Goal: Information Seeking & Learning: Learn about a topic

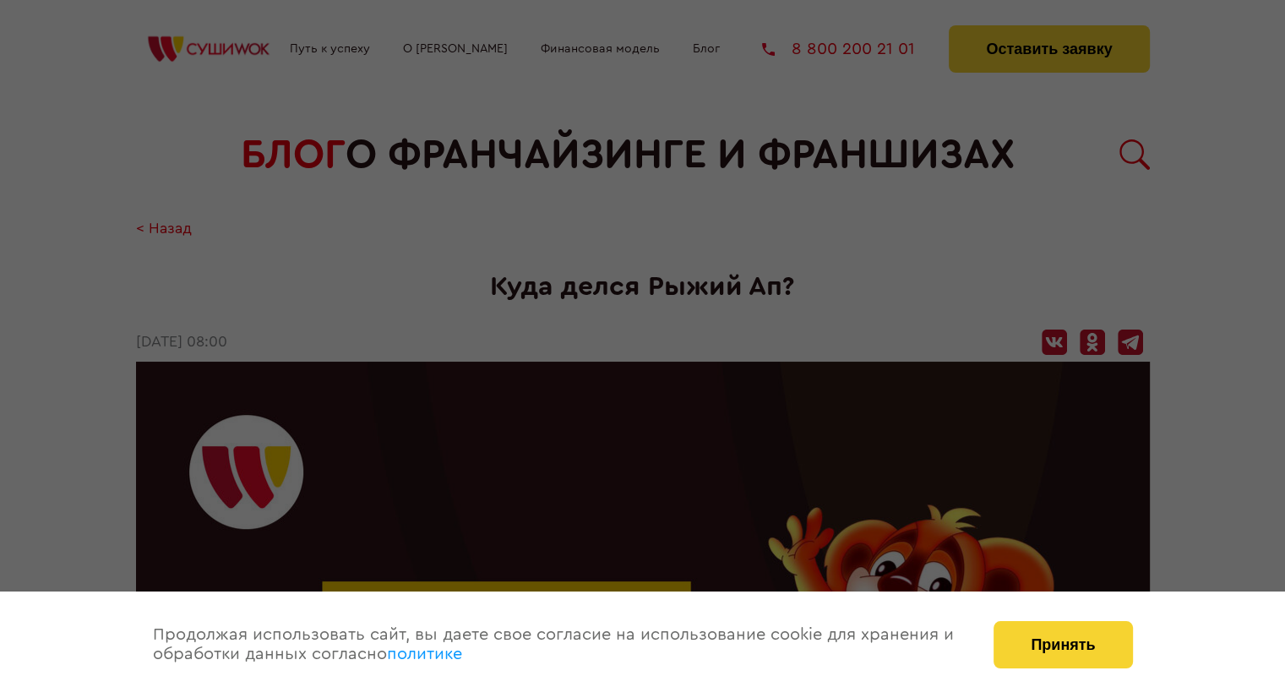
click at [831, 241] on div at bounding box center [642, 349] width 1285 height 698
click at [1095, 654] on button "Принять" at bounding box center [1062, 644] width 139 height 47
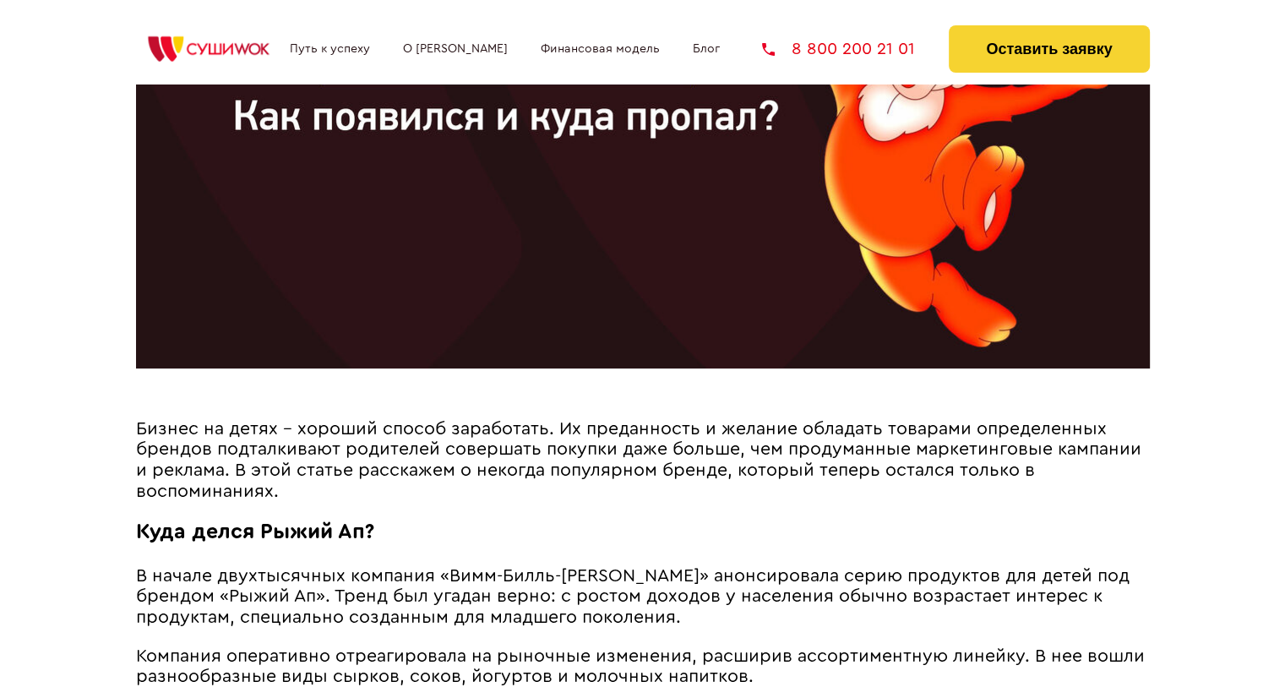
scroll to position [676, 0]
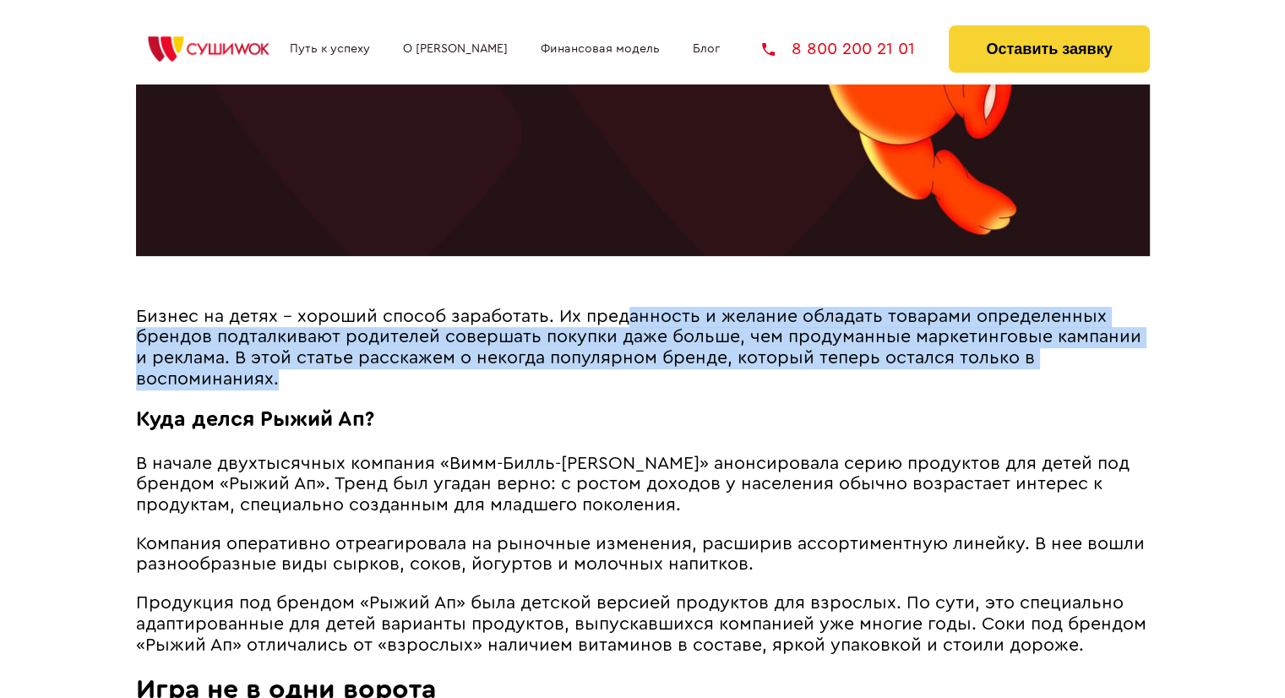
drag, startPoint x: 623, startPoint y: 322, endPoint x: 612, endPoint y: 386, distance: 65.1
click at [612, 386] on div "< Назад [DEMOGRAPHIC_DATA] делся Рыжий Ап? [DATE] 08:00 Бизнес на детях – хорош…" at bounding box center [643, 696] width 1014 height 2302
click at [612, 386] on p "Бизнес на детях – хороший способ заработать. Их преданность и желание обладать …" at bounding box center [643, 348] width 1014 height 83
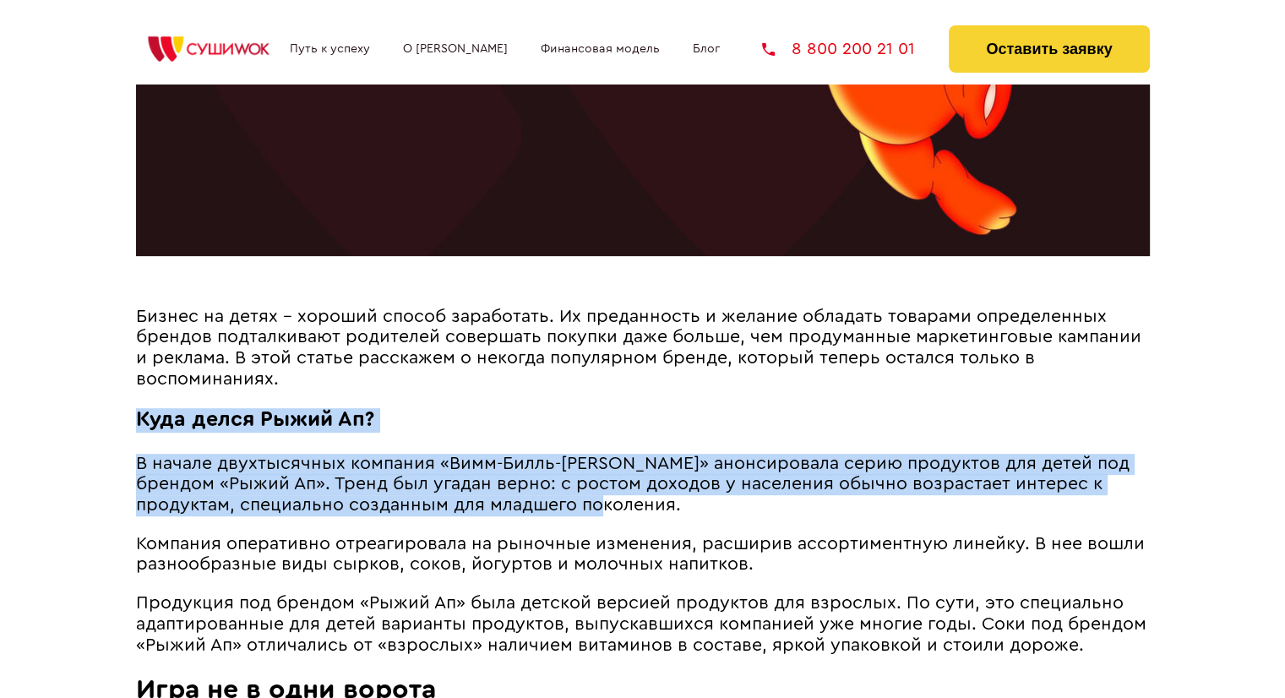
drag, startPoint x: 612, startPoint y: 383, endPoint x: 625, endPoint y: 500, distance: 118.2
click at [625, 500] on p "В начале двухтысячных компания «Вимм-Билль-[PERSON_NAME]» анонсировала серию пр…" at bounding box center [643, 485] width 1014 height 63
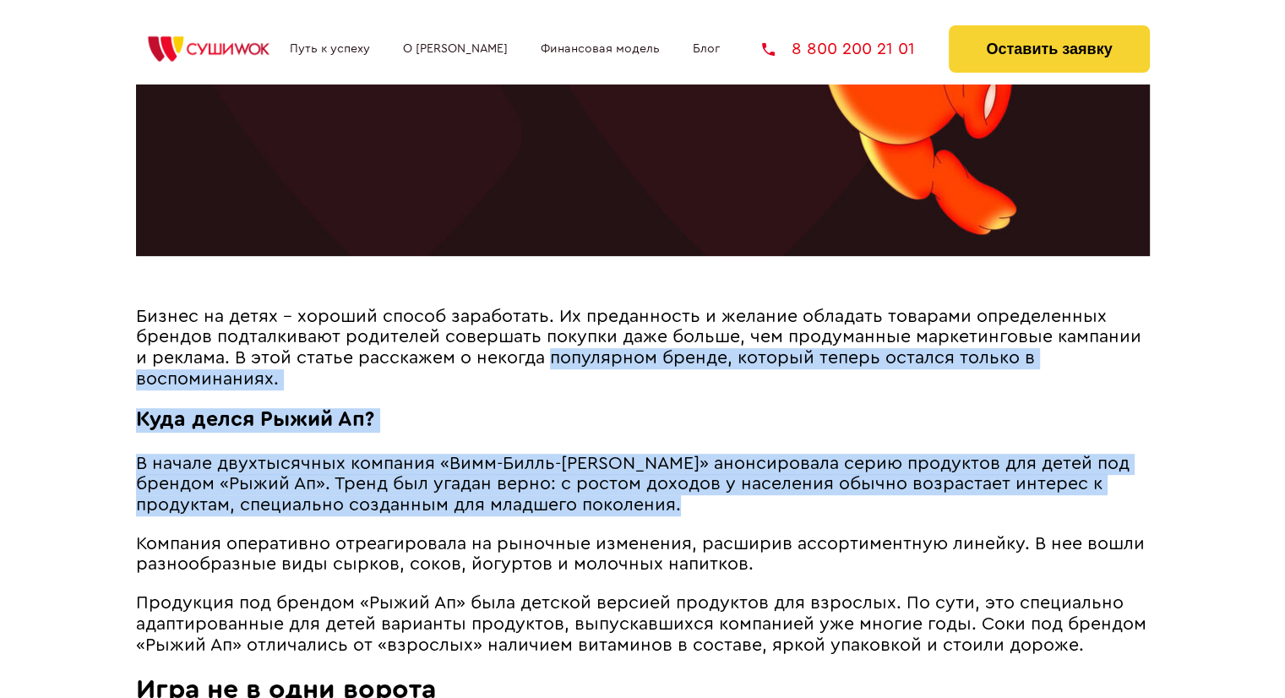
drag, startPoint x: 625, startPoint y: 500, endPoint x: 633, endPoint y: 364, distance: 136.2
click at [633, 364] on span "Бизнес на детях – хороший способ заработать. Их преданность и желание обладать …" at bounding box center [638, 347] width 1005 height 80
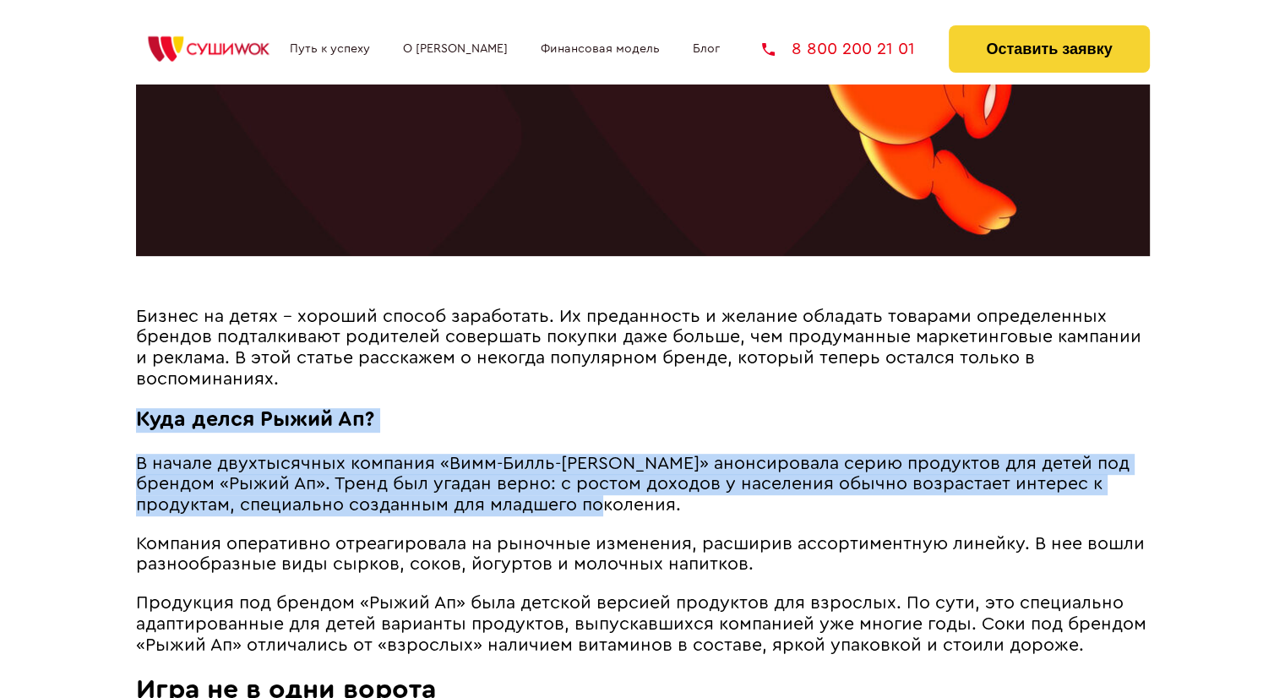
drag, startPoint x: 634, startPoint y: 378, endPoint x: 662, endPoint y: 498, distance: 124.0
click at [662, 498] on p "В начале двухтысячных компания «Вимм-Билль-[PERSON_NAME]» анонсировала серию пр…" at bounding box center [643, 485] width 1014 height 63
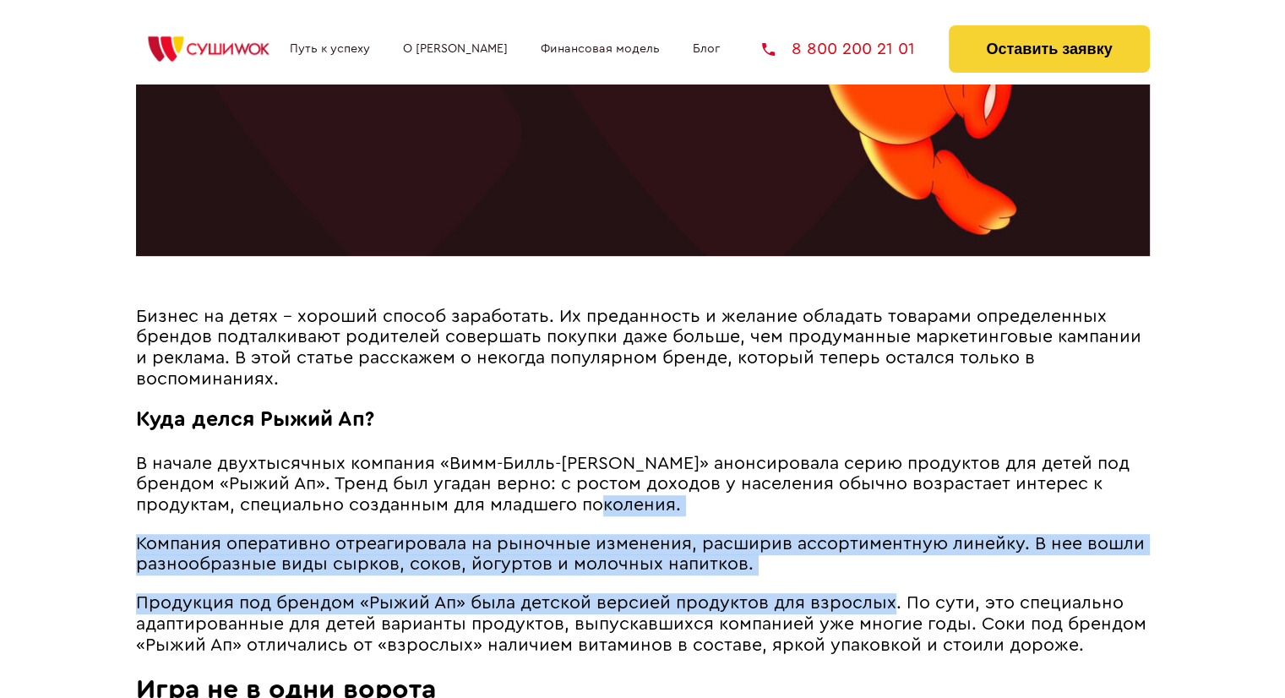
drag, startPoint x: 662, startPoint y: 498, endPoint x: 884, endPoint y: 580, distance: 236.8
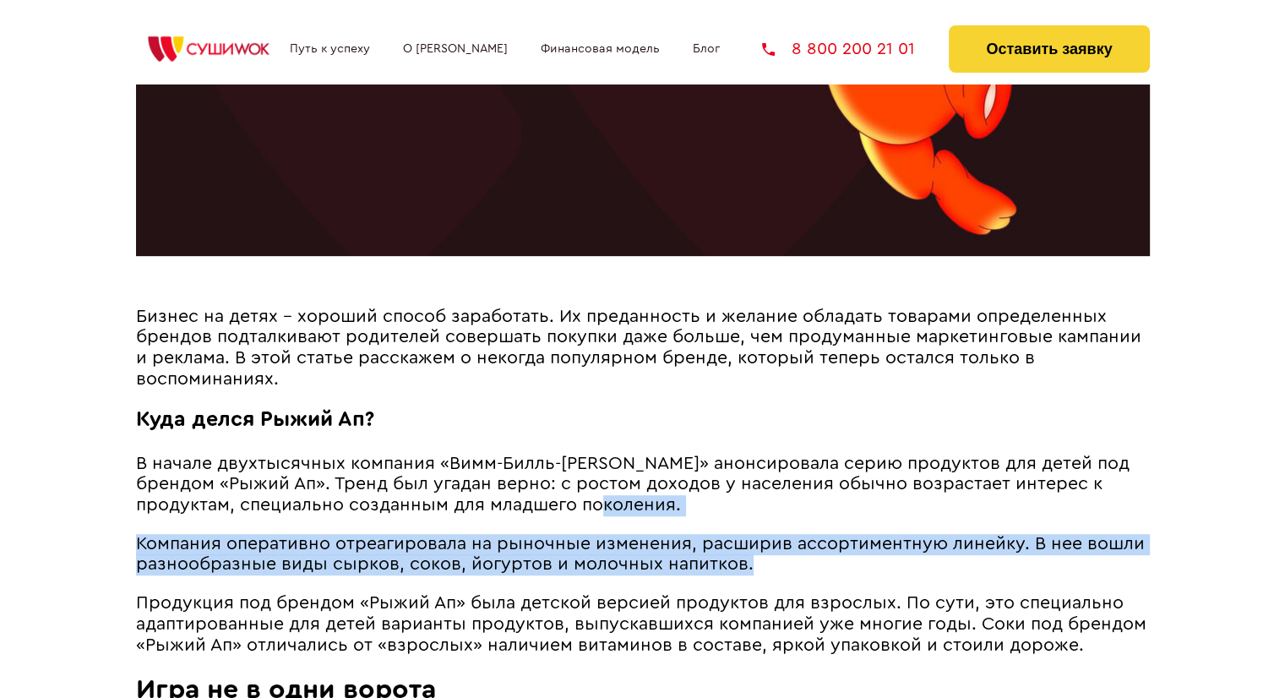
drag, startPoint x: 878, startPoint y: 566, endPoint x: 868, endPoint y: 508, distance: 59.2
click at [868, 508] on p "В начале двухтысячных компания «Вимм-Билль-[PERSON_NAME]» анонсировала серию пр…" at bounding box center [643, 485] width 1014 height 63
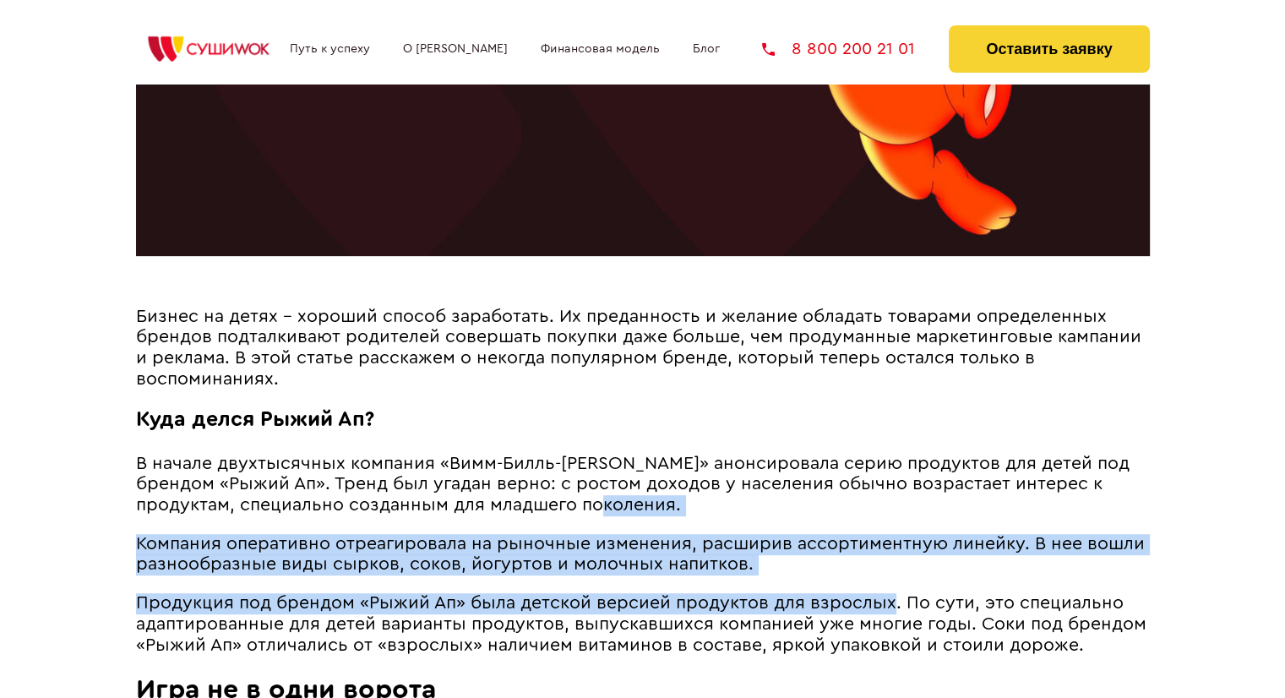
drag, startPoint x: 868, startPoint y: 508, endPoint x: 865, endPoint y: 582, distance: 74.4
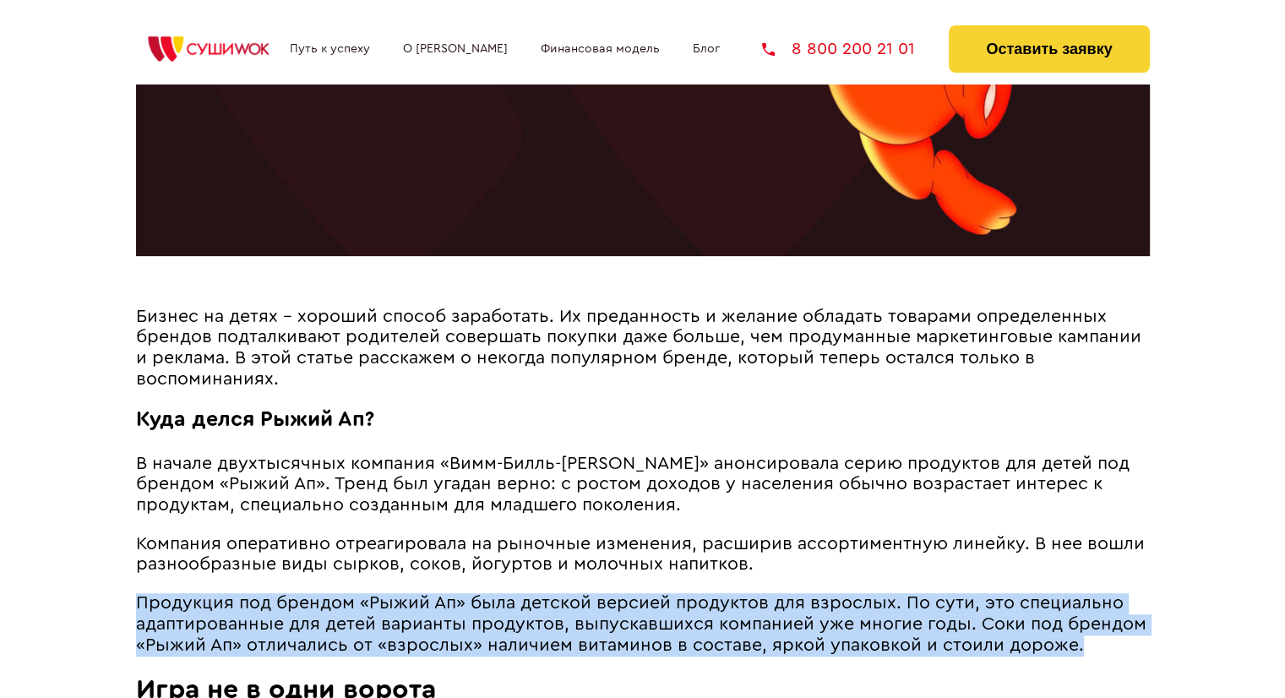
drag, startPoint x: 872, startPoint y: 568, endPoint x: 1095, endPoint y: 650, distance: 237.6
click at [1095, 650] on p "Продукция под брендом «Рыжий Ап» была детской версией продуктов для взрослых. П…" at bounding box center [643, 624] width 1014 height 63
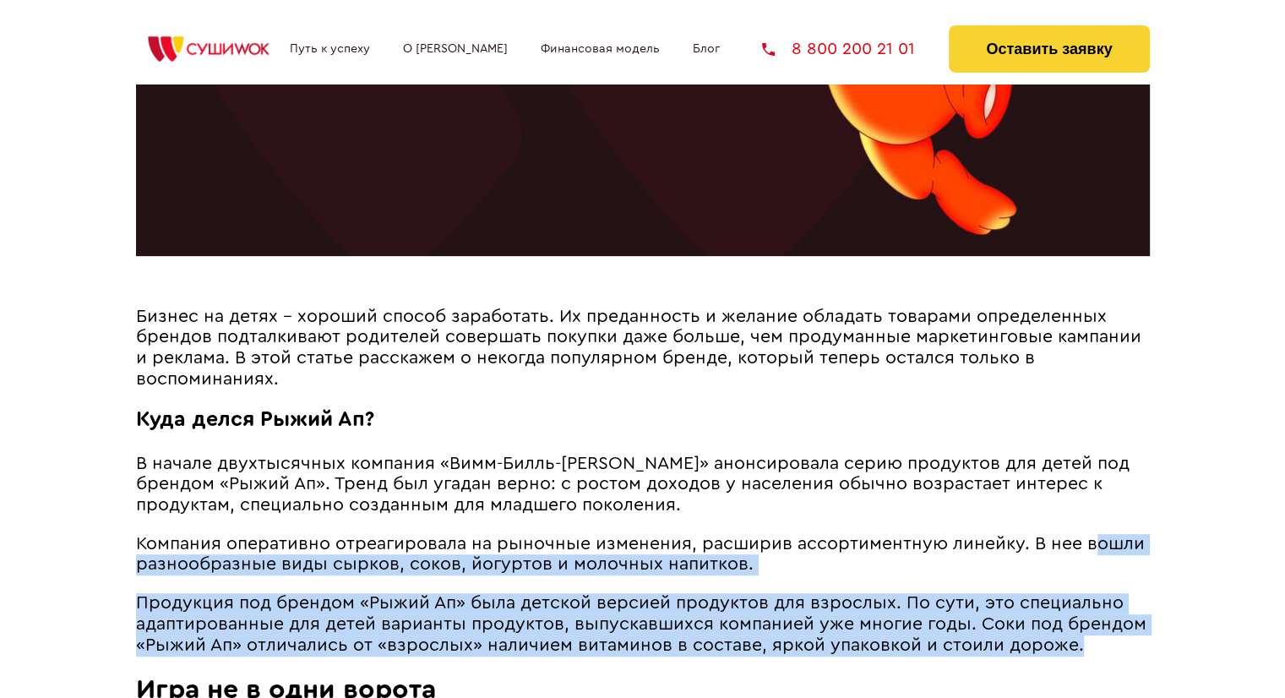
drag, startPoint x: 1095, startPoint y: 637, endPoint x: 1092, endPoint y: 554, distance: 82.8
click at [1092, 554] on span "Компания оперативно отреагировала на рыночные изменения, расширив ассортиментну…" at bounding box center [640, 554] width 1008 height 39
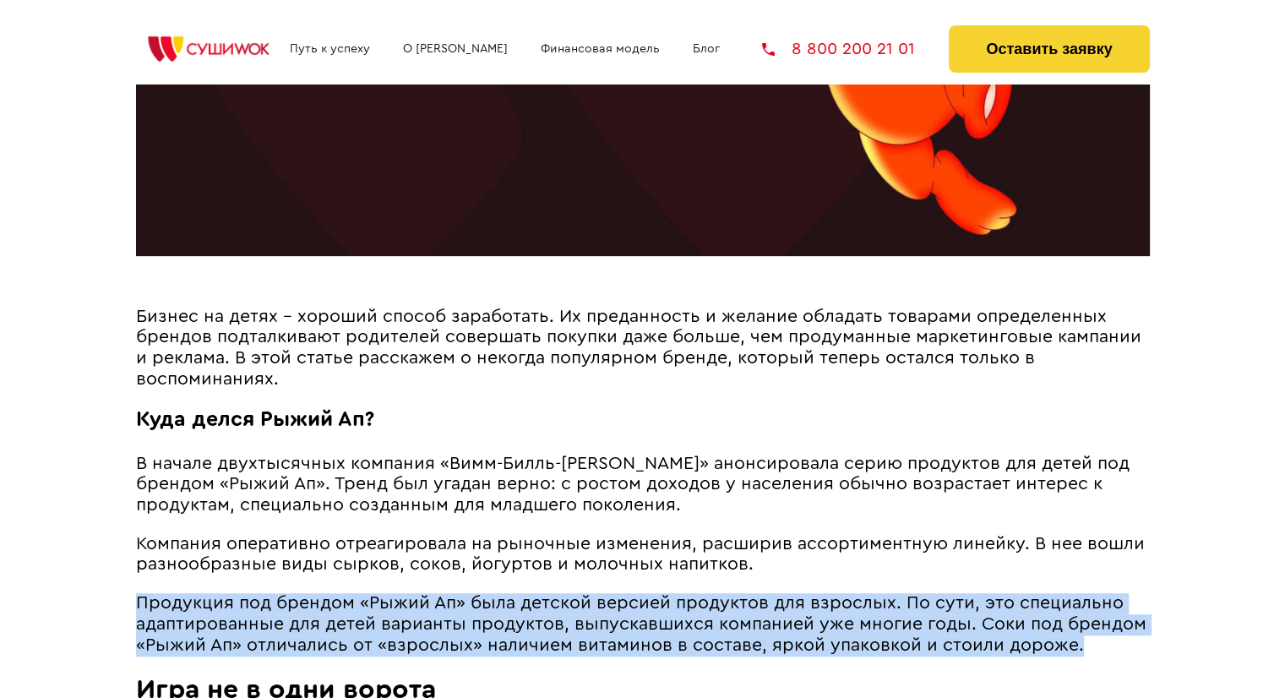
drag, startPoint x: 1091, startPoint y: 558, endPoint x: 1128, endPoint y: 645, distance: 94.6
click at [1128, 645] on p "Продукция под брендом «Рыжий Ап» была детской версией продуктов для взрослых. П…" at bounding box center [643, 624] width 1014 height 63
drag, startPoint x: 1128, startPoint y: 645, endPoint x: 1095, endPoint y: 568, distance: 84.7
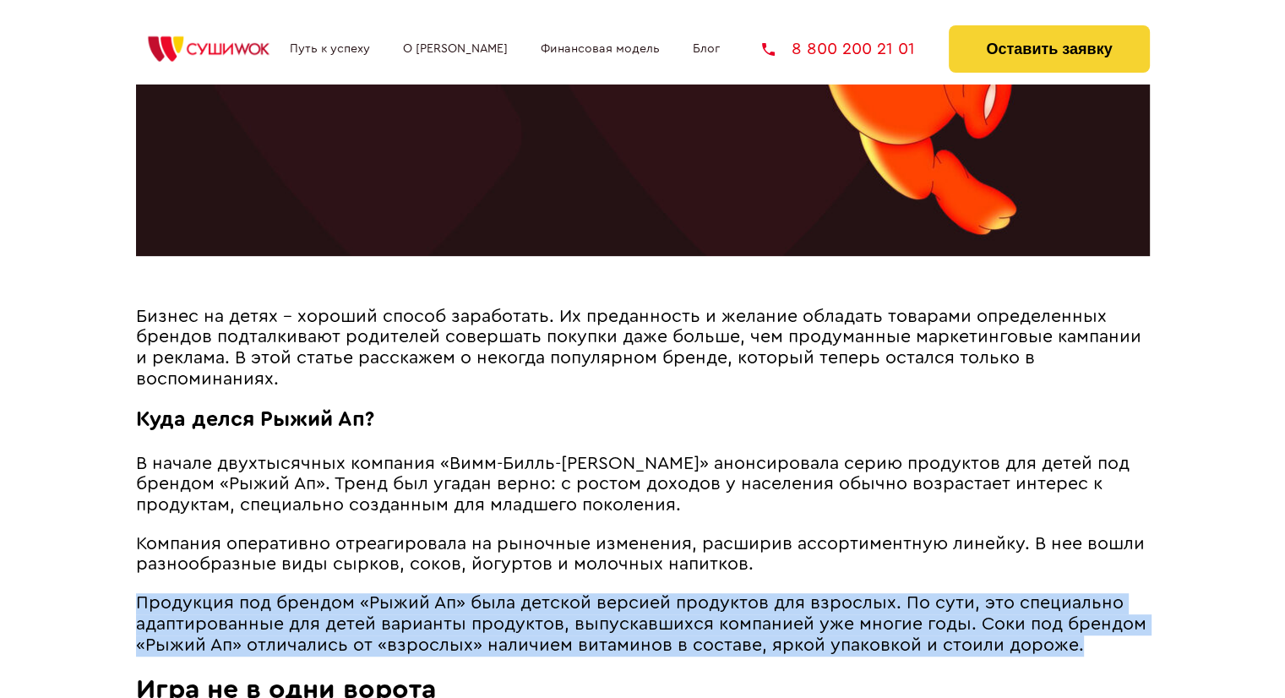
click at [1095, 568] on p "Компания оперативно отреагировала на рыночные изменения, расширив ассортиментну…" at bounding box center [643, 554] width 1014 height 41
drag, startPoint x: 1095, startPoint y: 568, endPoint x: 1105, endPoint y: 643, distance: 75.9
click at [1105, 643] on p "Продукция под брендом «Рыжий Ап» была детской версией продуктов для взрослых. П…" at bounding box center [643, 624] width 1014 height 63
drag, startPoint x: 1105, startPoint y: 643, endPoint x: 1074, endPoint y: 568, distance: 80.6
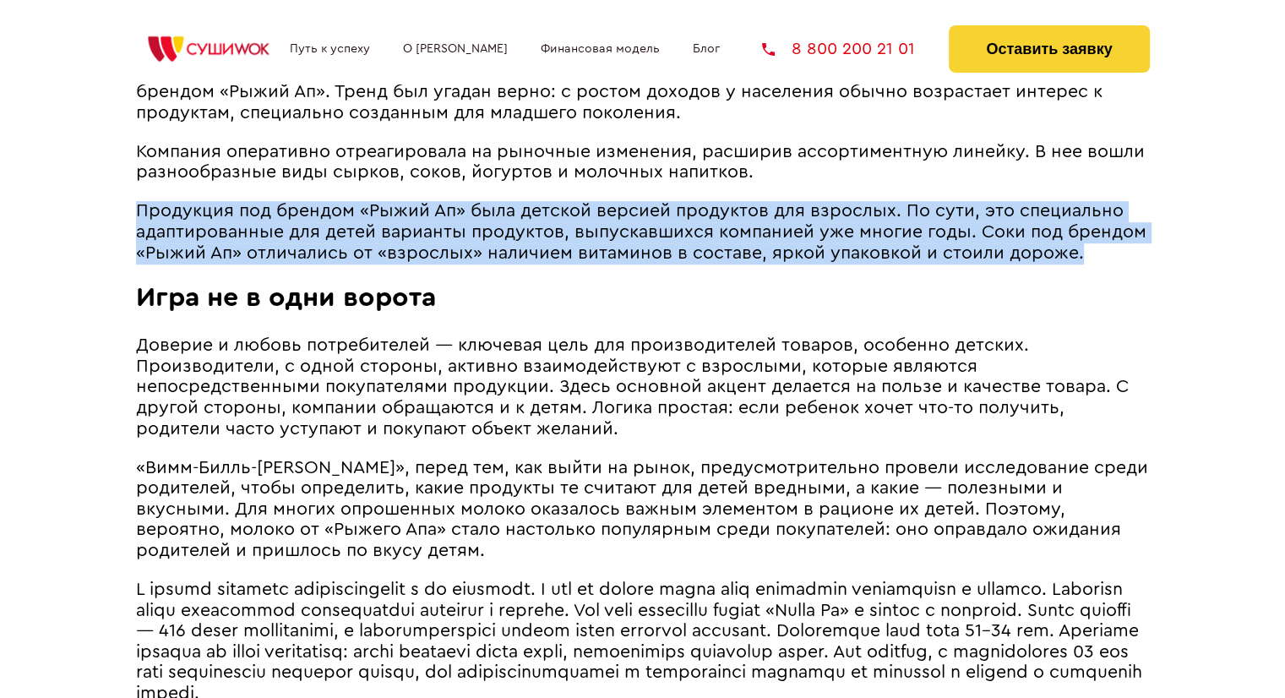
scroll to position [1098, 0]
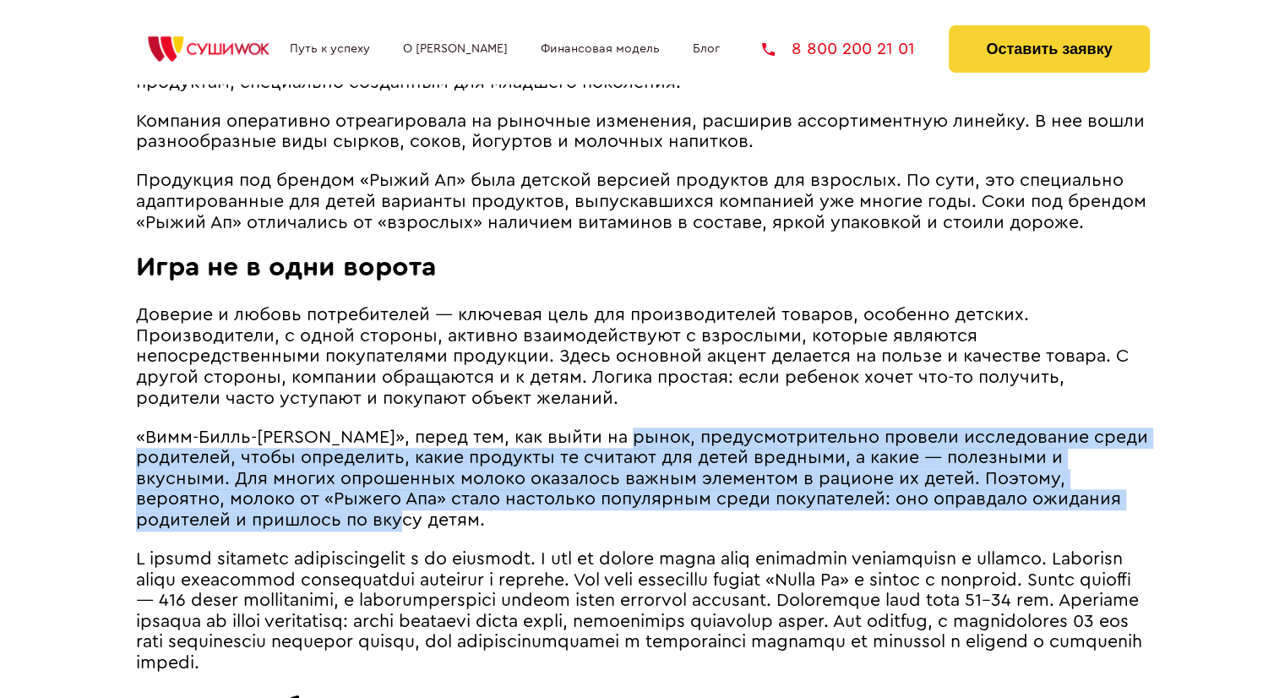
drag, startPoint x: 622, startPoint y: 410, endPoint x: 623, endPoint y: 520, distance: 109.8
click at [623, 520] on article "Бизнес на детях – хороший способ заработать. Их преданность и желание обладать …" at bounding box center [643, 605] width 1014 height 1442
click at [623, 520] on p "«Вимм-Билль-[PERSON_NAME]», перед тем, как выйти на рынок, предусмотрительно пр…" at bounding box center [643, 479] width 1014 height 104
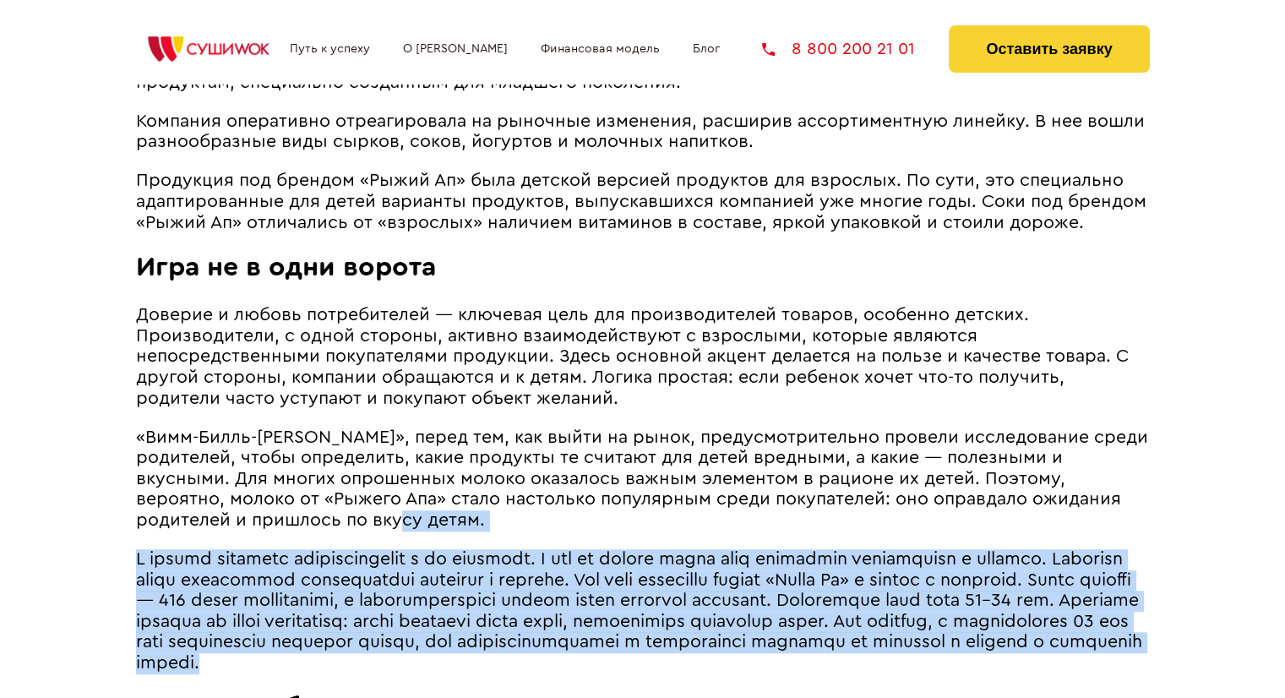
drag, startPoint x: 628, startPoint y: 517, endPoint x: 1025, endPoint y: 667, distance: 423.7
click at [1025, 667] on article "Бизнес на детях – хороший способ заработать. Их преданность и желание обладать …" at bounding box center [643, 605] width 1014 height 1442
click at [1025, 667] on p at bounding box center [643, 611] width 1014 height 125
drag, startPoint x: 1013, startPoint y: 666, endPoint x: 949, endPoint y: 527, distance: 153.1
click at [949, 527] on article "Бизнес на детях – хороший способ заработать. Их преданность и желание обладать …" at bounding box center [643, 605] width 1014 height 1442
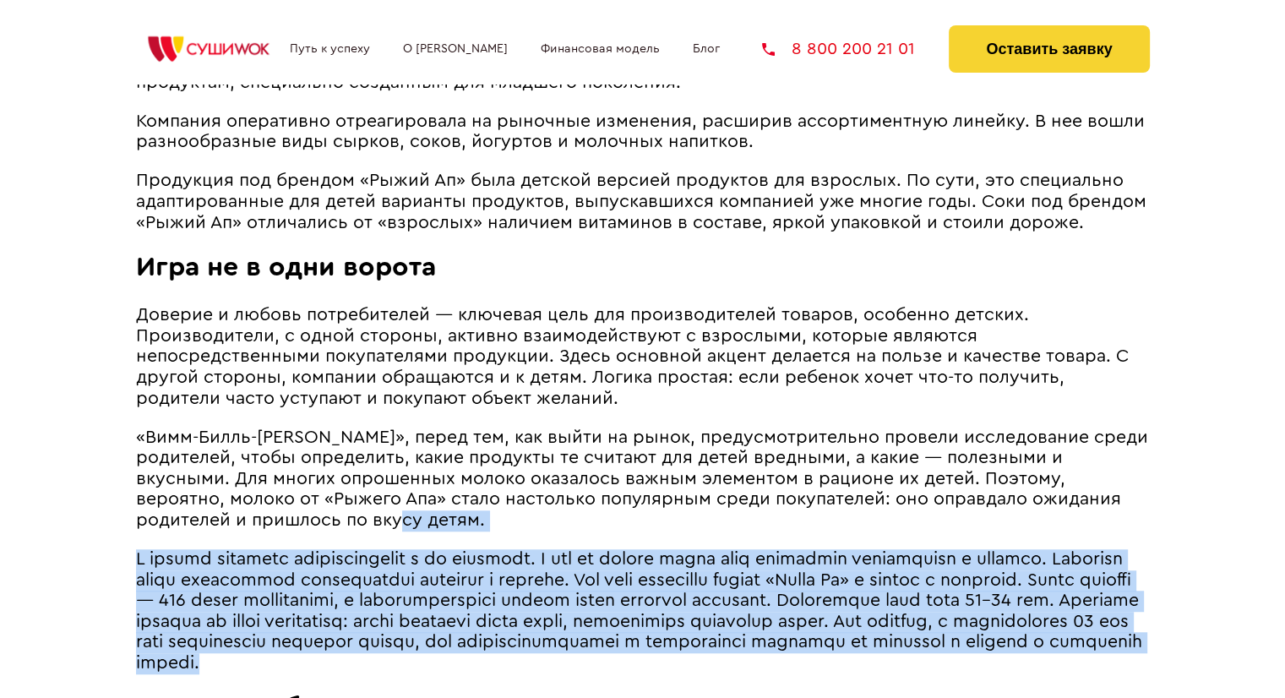
click at [949, 527] on p "«Вимм-Билль-[PERSON_NAME]», перед тем, как выйти на рынок, предусмотрительно пр…" at bounding box center [643, 479] width 1014 height 104
drag, startPoint x: 949, startPoint y: 527, endPoint x: 957, endPoint y: 664, distance: 137.0
click at [957, 664] on article "Бизнес на детях – хороший способ заработать. Их преданность и желание обладать …" at bounding box center [643, 605] width 1014 height 1442
click at [957, 664] on p at bounding box center [643, 611] width 1014 height 125
drag, startPoint x: 929, startPoint y: 654, endPoint x: 910, endPoint y: 519, distance: 136.5
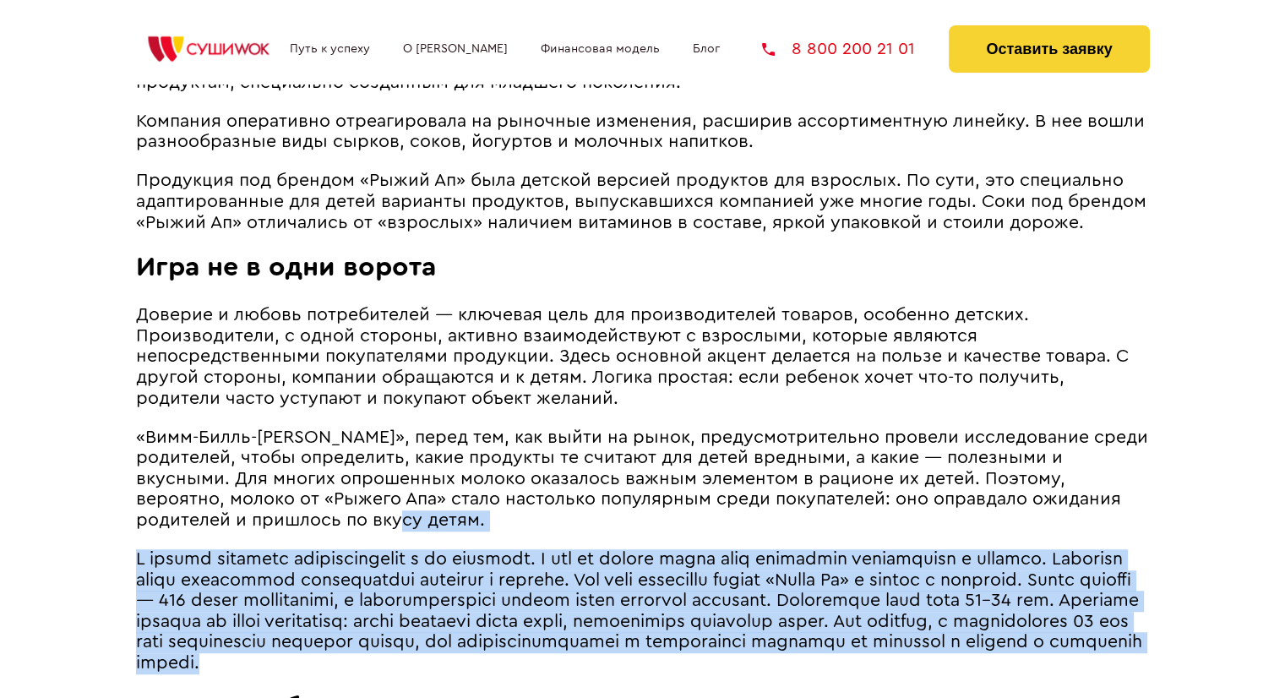
click at [910, 519] on article "Бизнес на детях – хороший способ заработать. Их преданность и желание обладать …" at bounding box center [643, 605] width 1014 height 1442
click at [910, 519] on p "«Вимм-Билль-[PERSON_NAME]», перед тем, как выйти на рынок, предусмотрительно пр…" at bounding box center [643, 479] width 1014 height 104
drag, startPoint x: 913, startPoint y: 516, endPoint x: 948, endPoint y: 666, distance: 153.5
click at [948, 666] on article "Бизнес на детях – хороший способ заработать. Их преданность и желание обладать …" at bounding box center [643, 605] width 1014 height 1442
click at [948, 666] on p at bounding box center [643, 611] width 1014 height 125
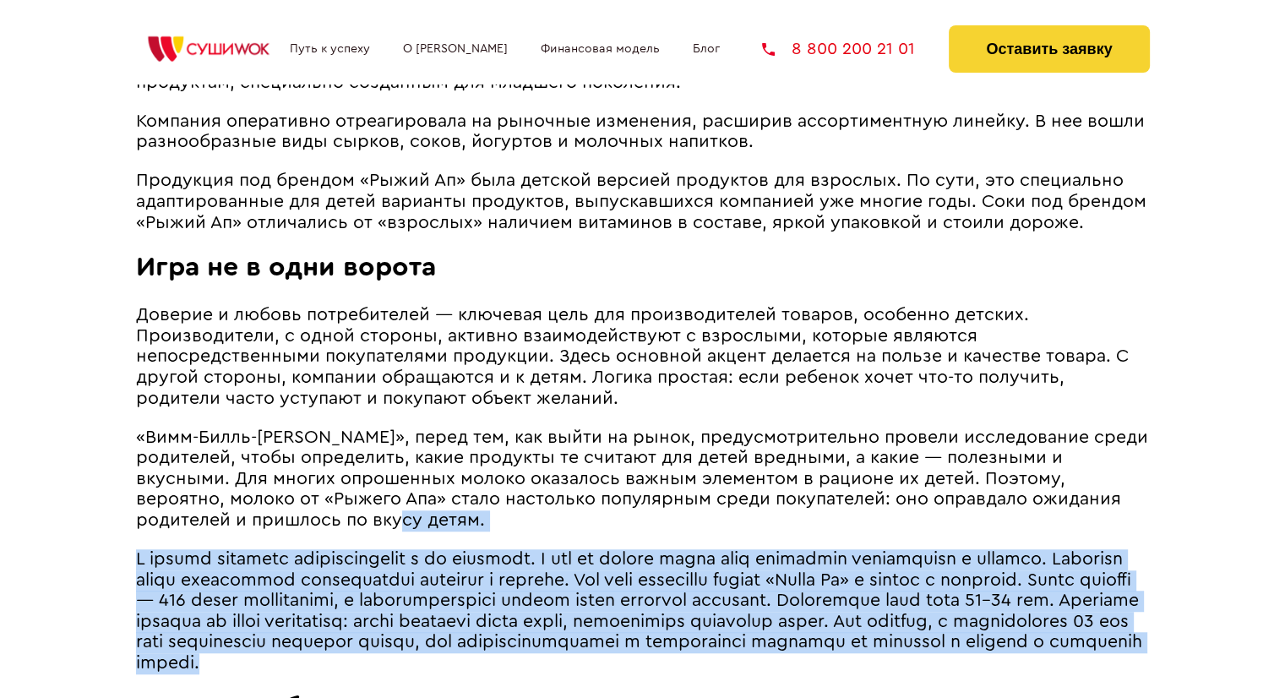
drag, startPoint x: 944, startPoint y: 662, endPoint x: 932, endPoint y: 530, distance: 133.1
click at [932, 530] on article "Бизнес на детях – хороший способ заработать. Их преданность и желание обладать …" at bounding box center [643, 605] width 1014 height 1442
click at [932, 530] on p "«Вимм-Билль-[PERSON_NAME]», перед тем, как выйти на рынок, предусмотрительно пр…" at bounding box center [643, 479] width 1014 height 104
drag, startPoint x: 939, startPoint y: 528, endPoint x: 960, endPoint y: 663, distance: 136.7
click at [960, 663] on article "Бизнес на детях – хороший способ заработать. Их преданность и желание обладать …" at bounding box center [643, 605] width 1014 height 1442
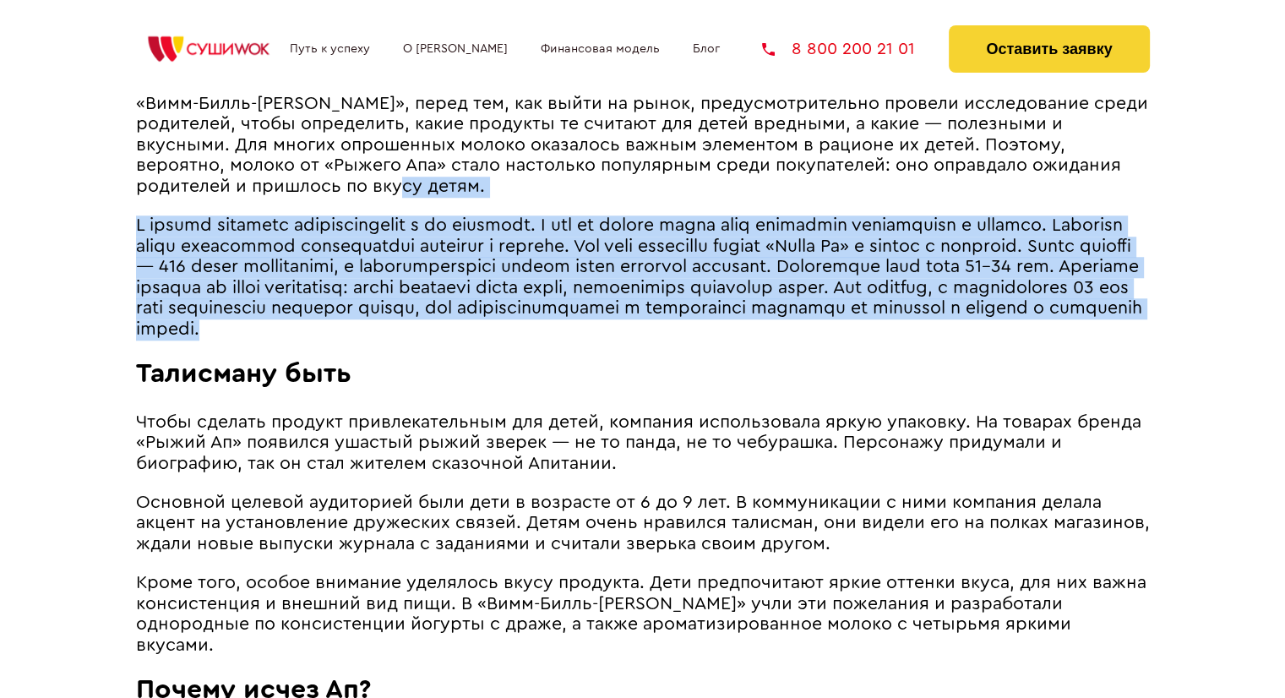
scroll to position [1436, 0]
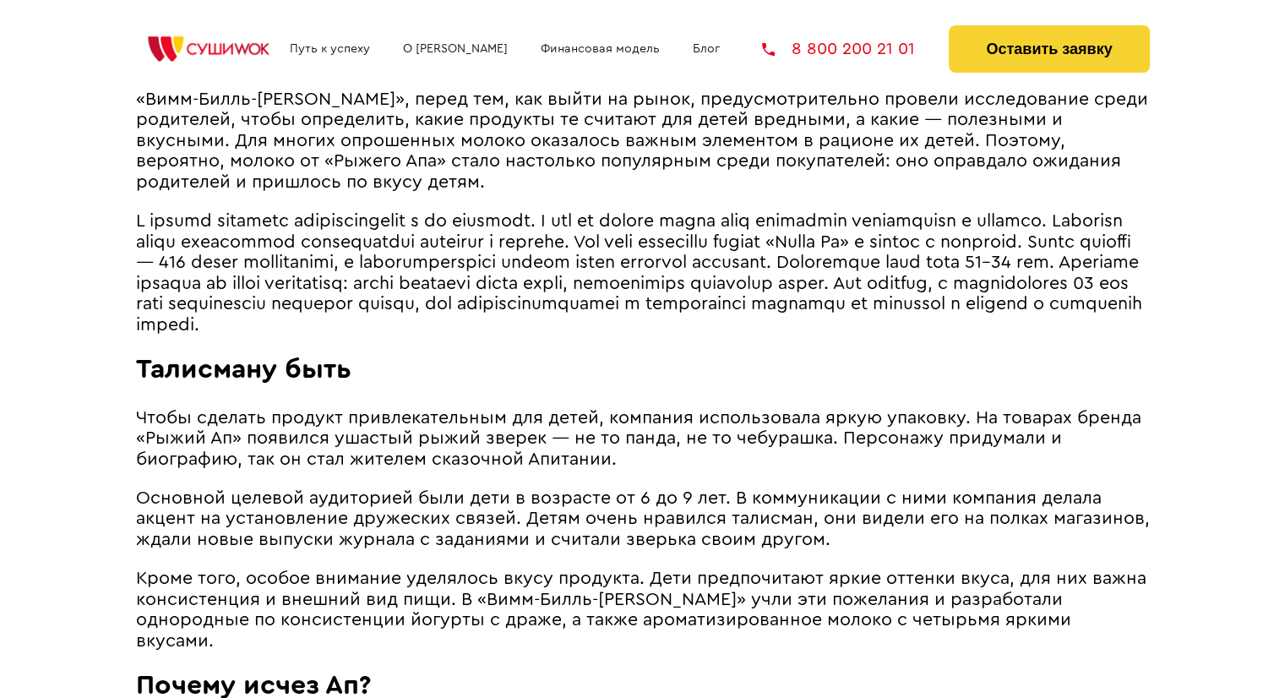
click at [594, 410] on span "Чтобы сделать продукт привлекательным для детей, компания использовала яркую уп…" at bounding box center [638, 438] width 1005 height 59
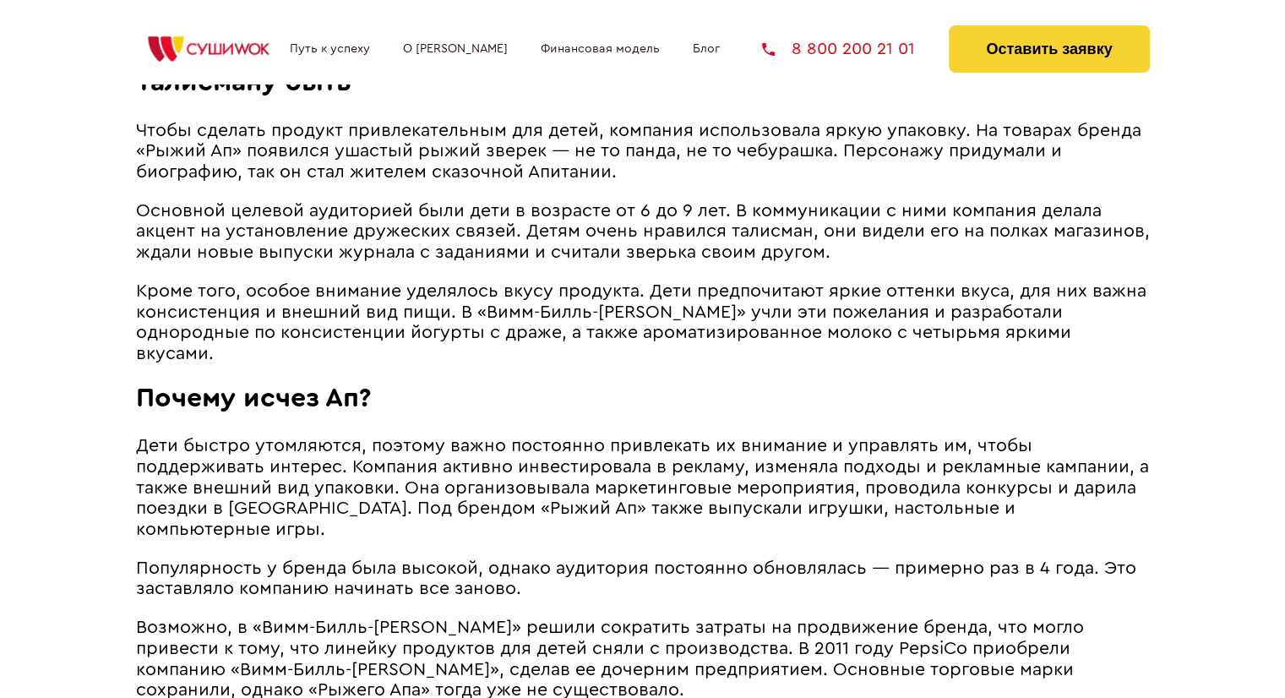
scroll to position [1943, 0]
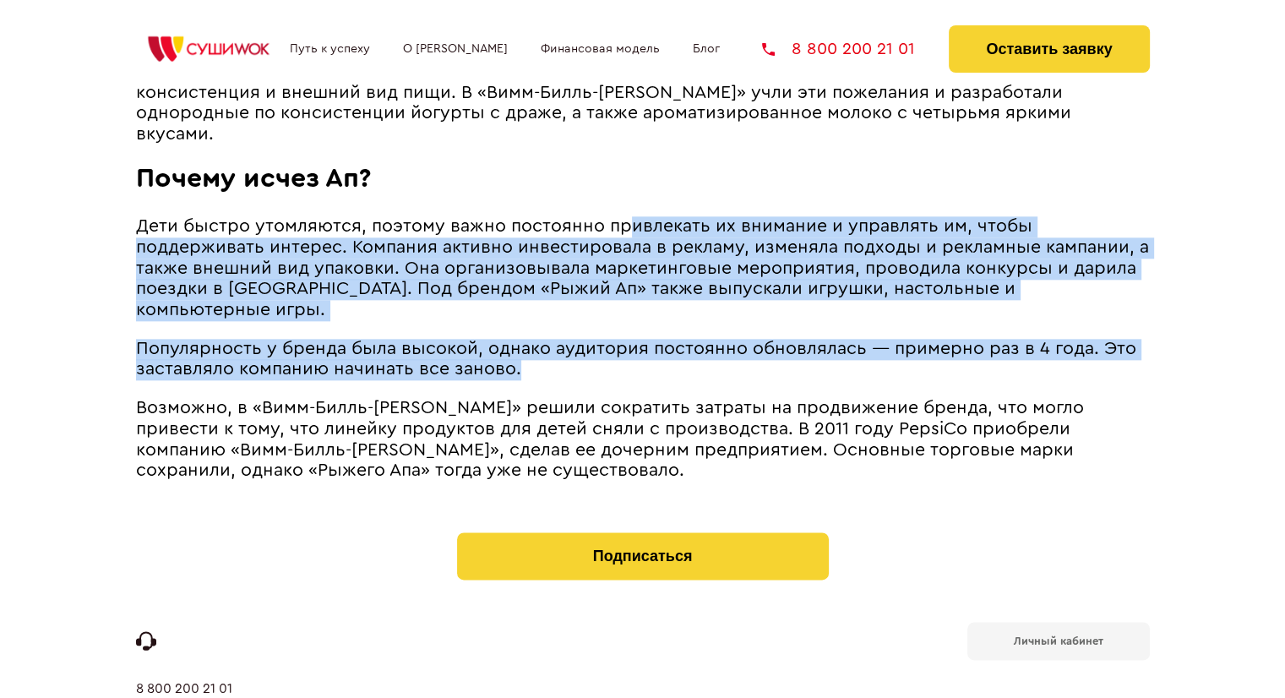
drag, startPoint x: 632, startPoint y: 173, endPoint x: 639, endPoint y: 338, distance: 164.8
click at [639, 339] on p "Популярность у бренда была высокой, однако аудитория постоянно обновлялась ― пр…" at bounding box center [643, 359] width 1014 height 41
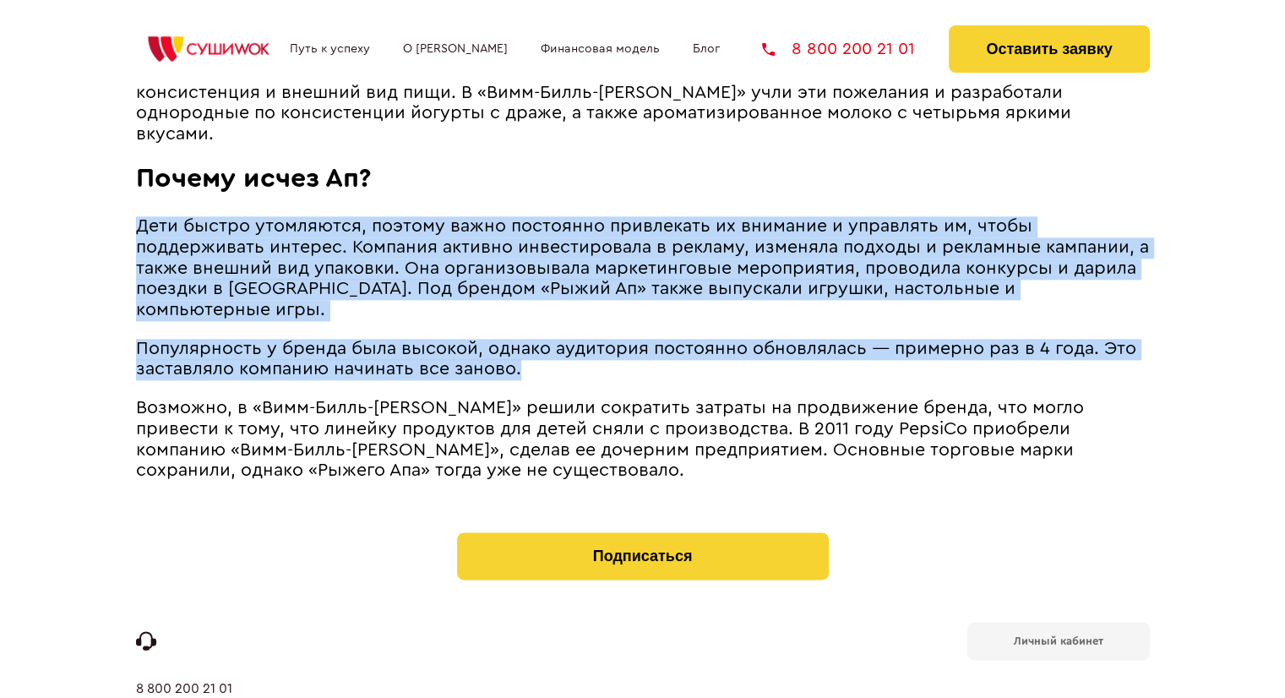
drag, startPoint x: 639, startPoint y: 338, endPoint x: 623, endPoint y: 161, distance: 177.2
click at [623, 163] on h2 "Почему исчез Ап?" at bounding box center [643, 178] width 1014 height 31
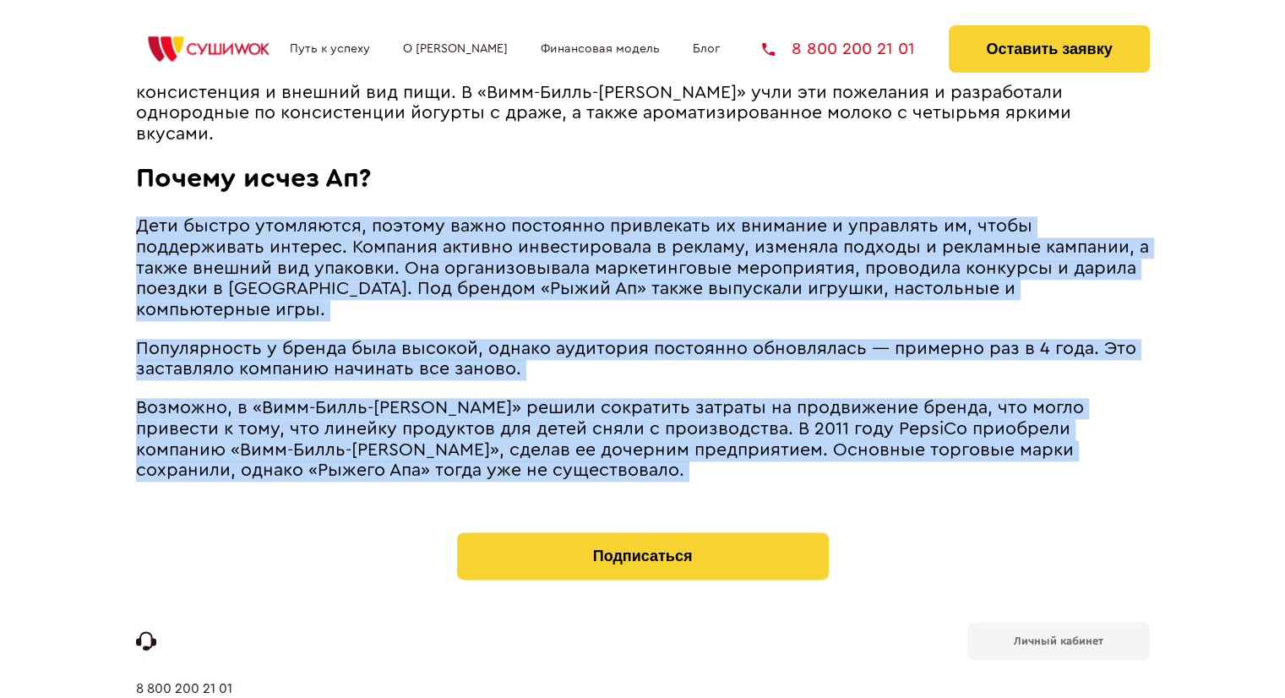
drag, startPoint x: 623, startPoint y: 161, endPoint x: 584, endPoint y: 423, distance: 264.8
click at [584, 423] on p "Возможно, в «Вимм-Билль-[PERSON_NAME]» решили сократить затраты на продвижение …" at bounding box center [643, 439] width 1014 height 83
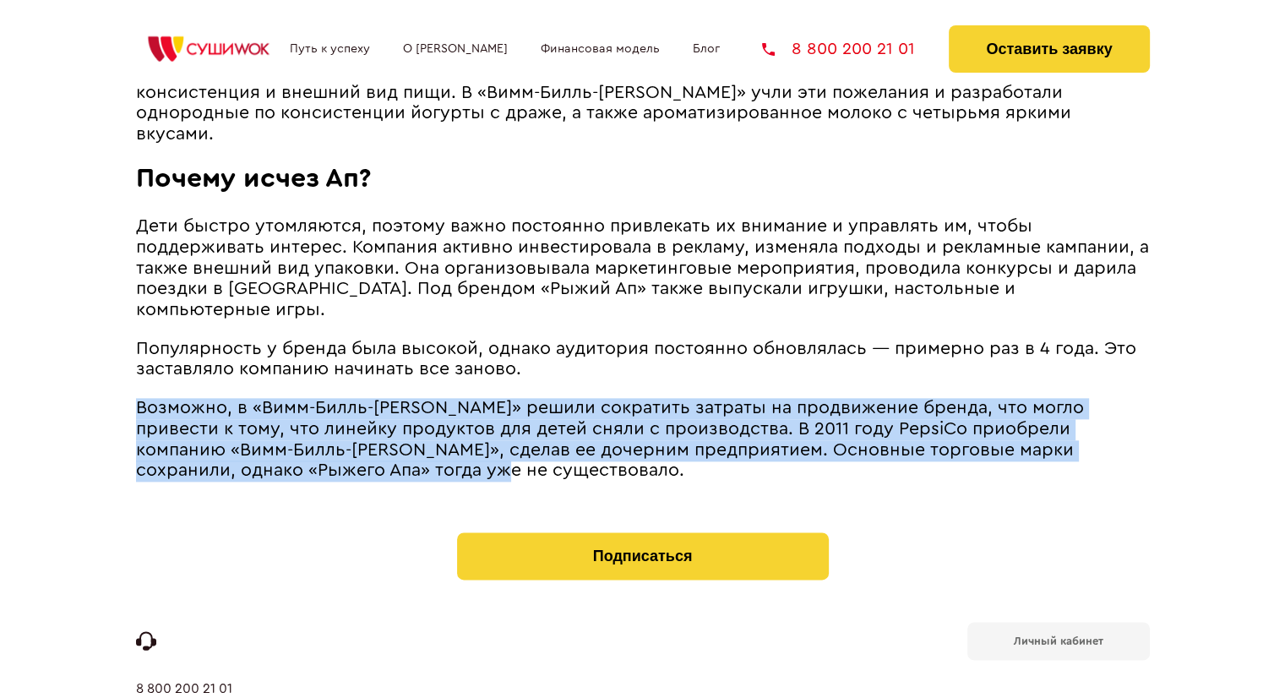
drag, startPoint x: 584, startPoint y: 430, endPoint x: 585, endPoint y: 333, distance: 97.1
click at [585, 339] on p "Популярность у бренда была высокой, однако аудитория постоянно обновлялась ― пр…" at bounding box center [643, 359] width 1014 height 41
drag, startPoint x: 585, startPoint y: 333, endPoint x: 576, endPoint y: 432, distance: 100.1
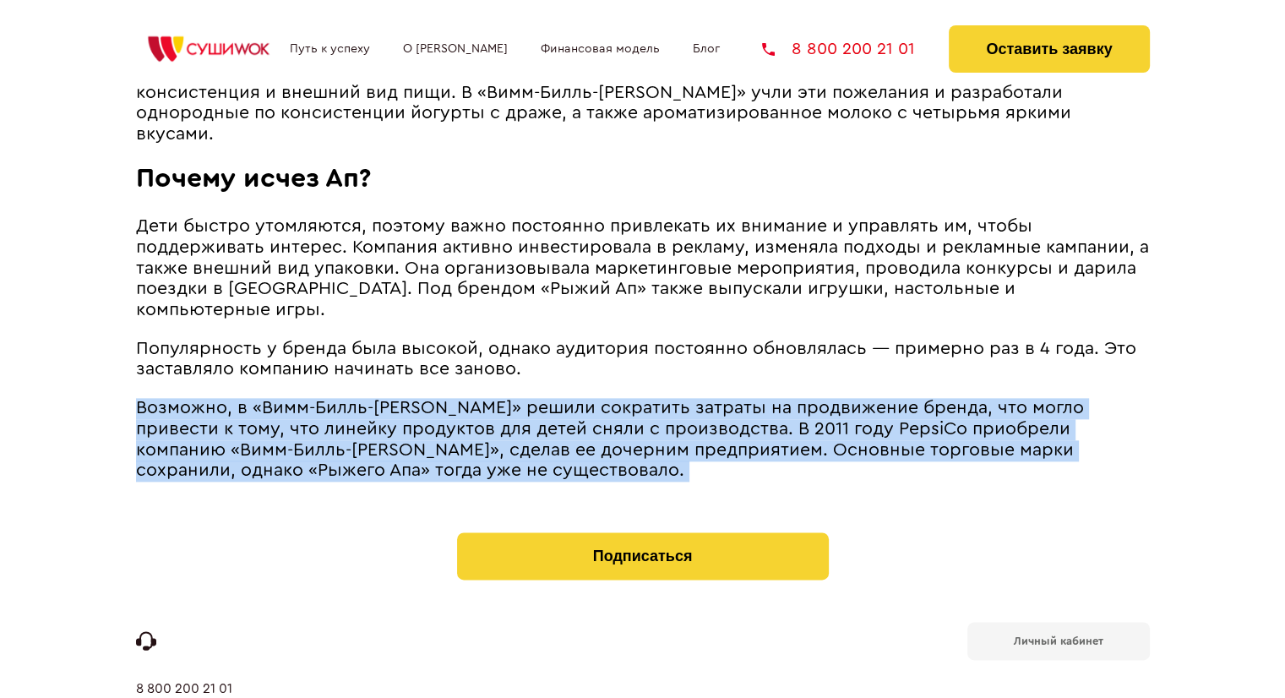
click at [576, 432] on p "Возможно, в «Вимм-Билль-[PERSON_NAME]» решили сократить затраты на продвижение …" at bounding box center [643, 439] width 1014 height 83
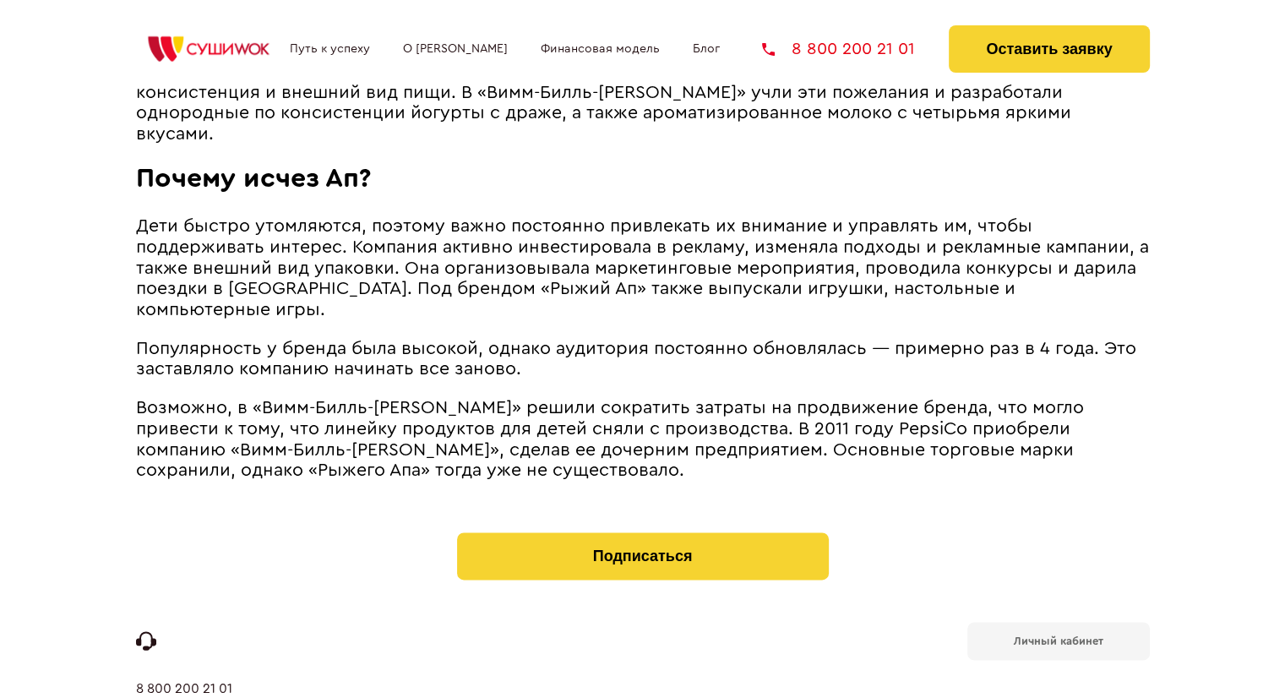
click at [561, 0] on div "Путь к успеху О франшизе Финансовая модель Блог 8 800 200 21 01 Оставить заявку" at bounding box center [643, 45] width 1014 height 90
drag, startPoint x: 1025, startPoint y: 386, endPoint x: 178, endPoint y: 408, distance: 846.6
click at [178, 409] on span "Возможно, в «Вимм-Билль-[PERSON_NAME]» решили сократить затраты на продвижение …" at bounding box center [610, 439] width 948 height 80
